Goal: Task Accomplishment & Management: Manage account settings

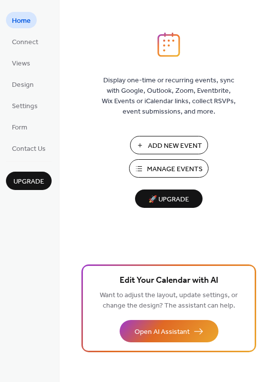
click at [171, 170] on span "Manage Events" at bounding box center [175, 169] width 56 height 10
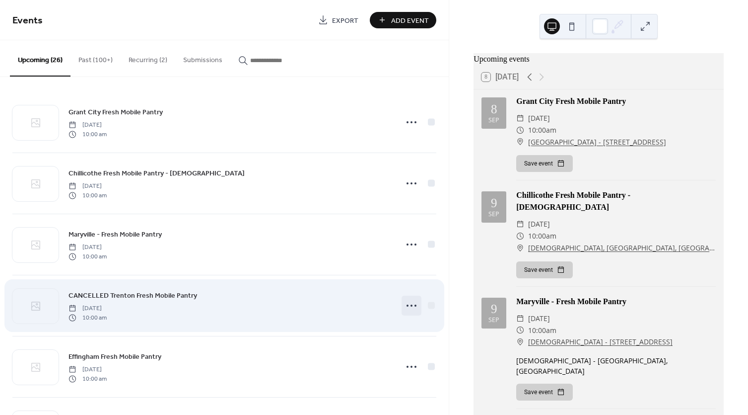
click at [407, 310] on icon at bounding box center [412, 305] width 16 height 16
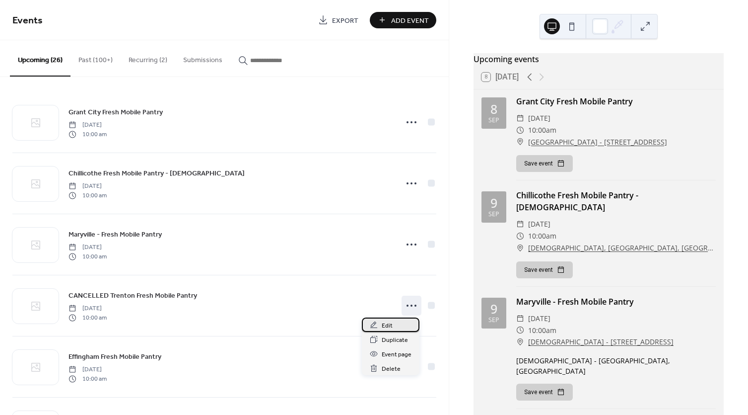
click at [392, 324] on div "Edit" at bounding box center [391, 324] width 58 height 14
